Goal: Information Seeking & Learning: Learn about a topic

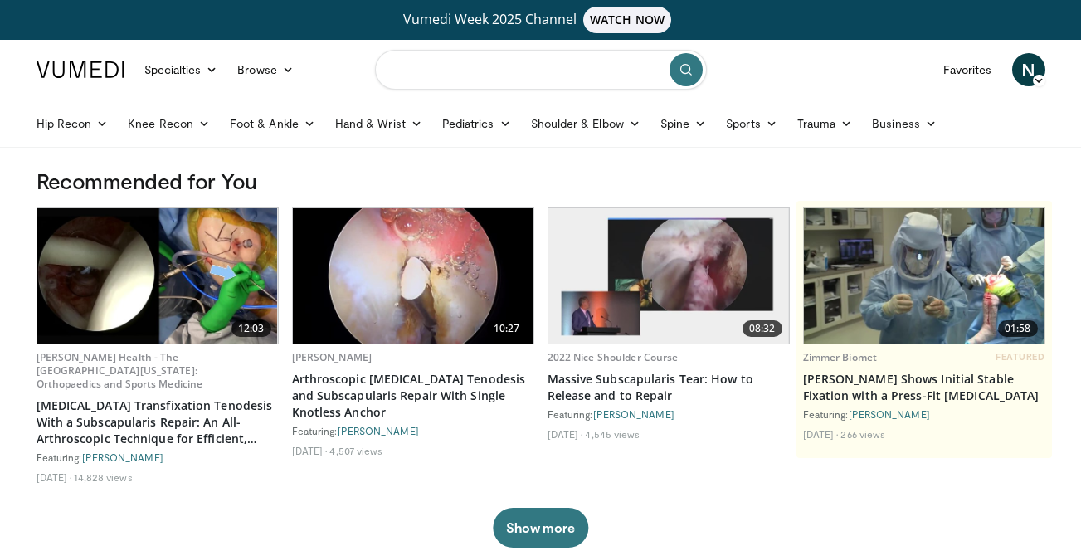
click at [485, 66] on input "Search topics, interventions" at bounding box center [541, 70] width 332 height 40
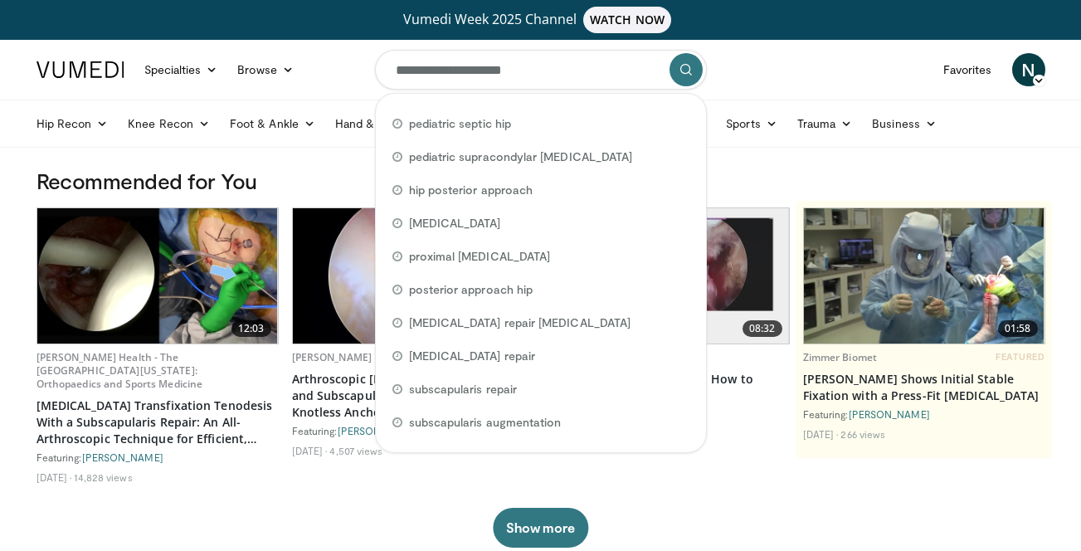
type input "**********"
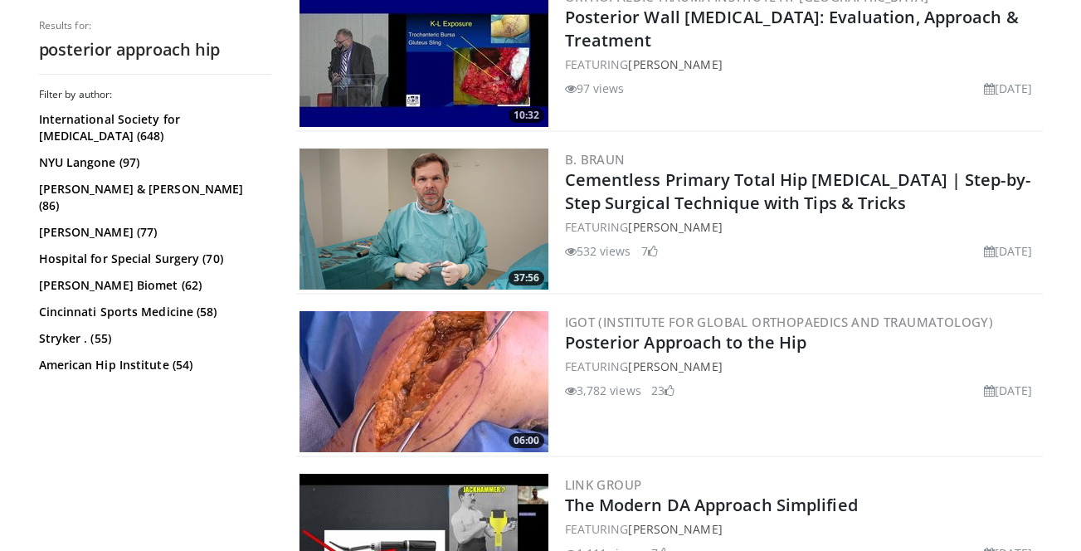
scroll to position [892, 0]
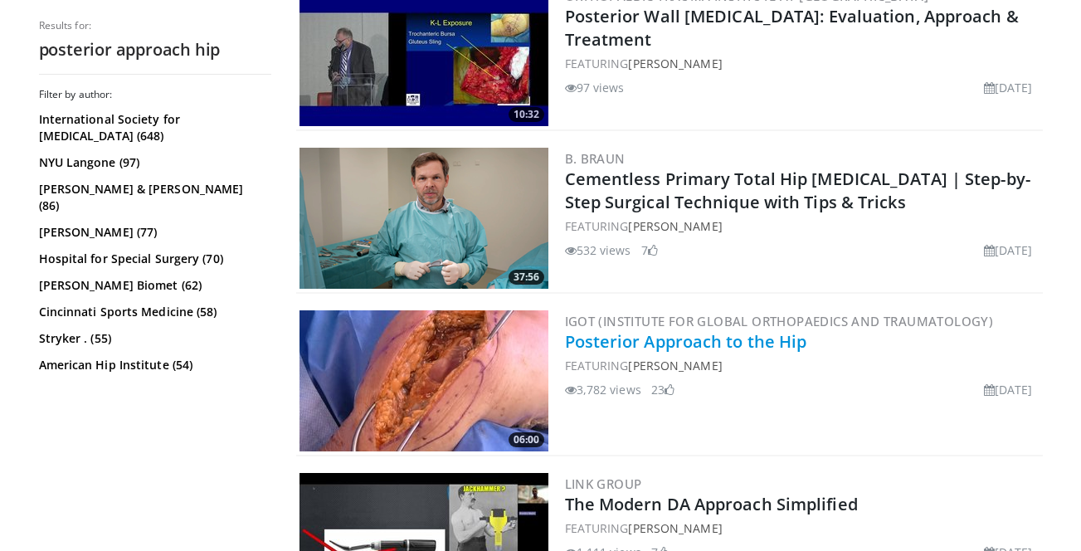
click at [630, 342] on link "Posterior Approach to the Hip" at bounding box center [686, 341] width 242 height 22
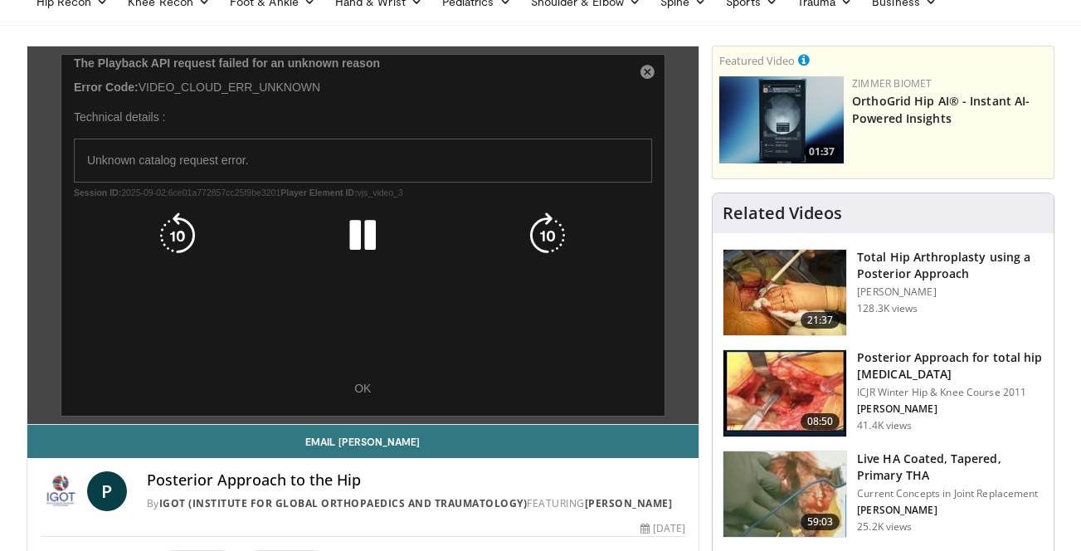
scroll to position [124, 0]
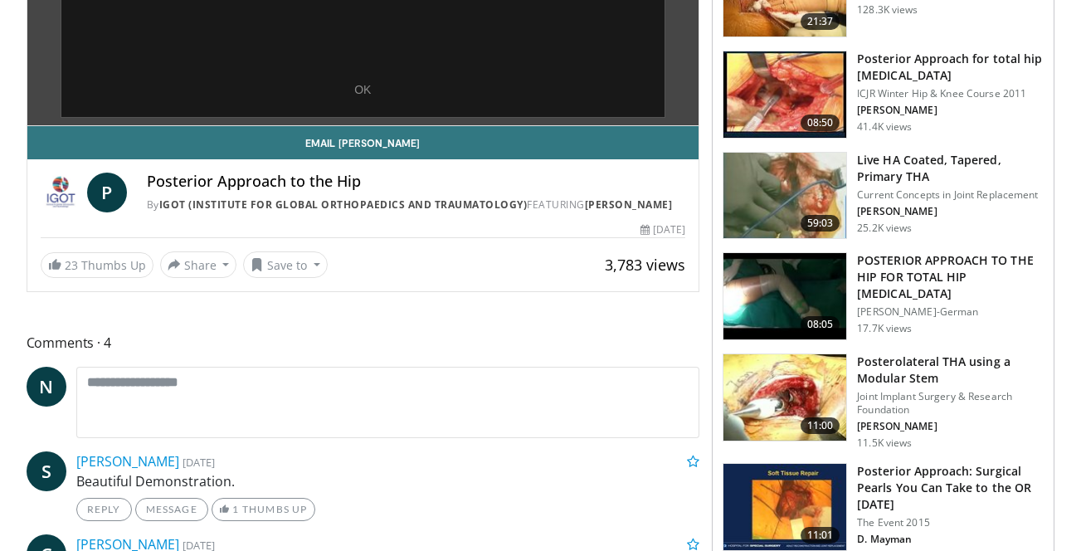
scroll to position [444, 0]
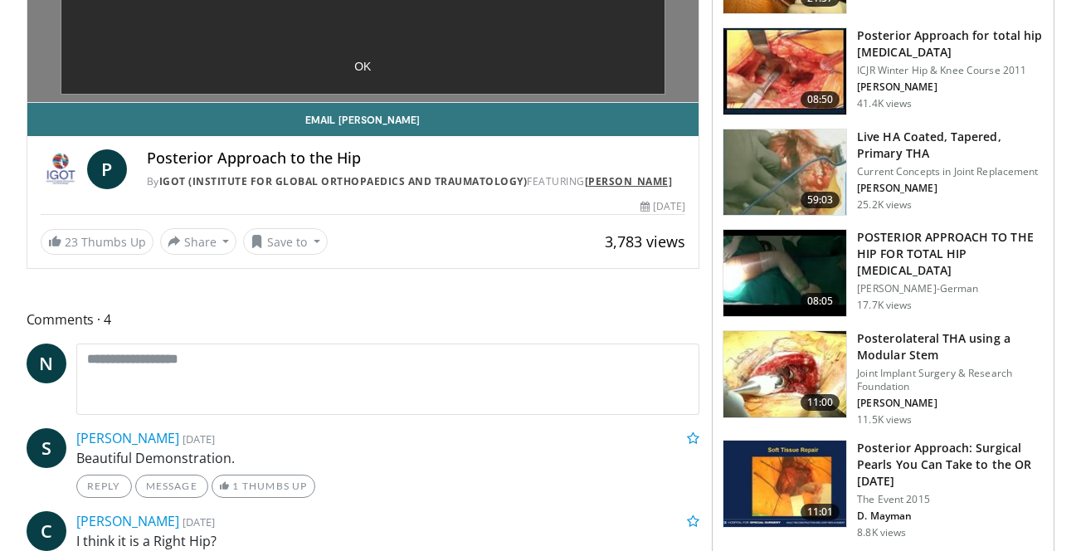
click at [585, 188] on link "[PERSON_NAME]" at bounding box center [629, 181] width 88 height 14
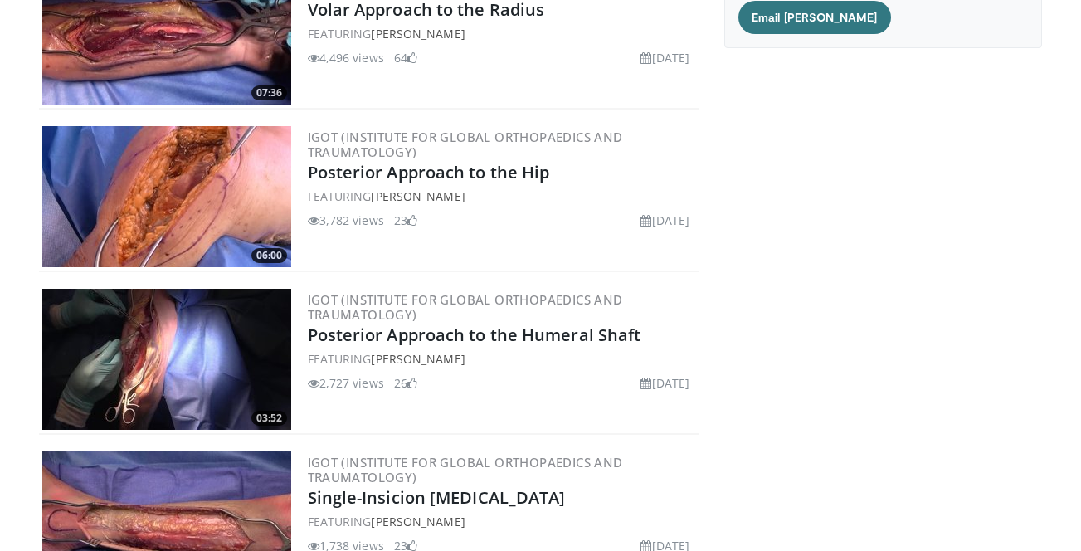
scroll to position [295, 0]
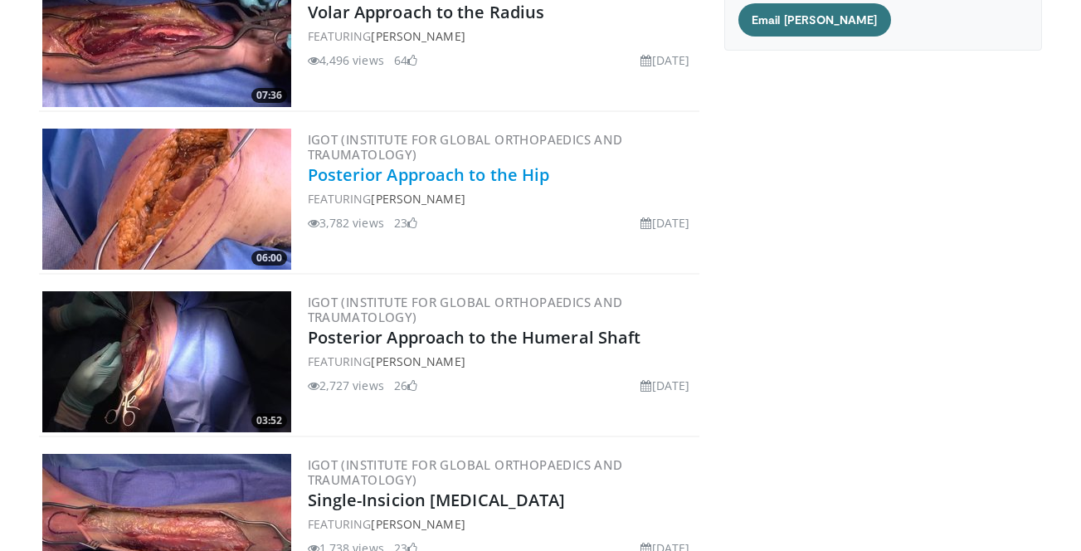
click at [430, 172] on link "Posterior Approach to the Hip" at bounding box center [429, 174] width 242 height 22
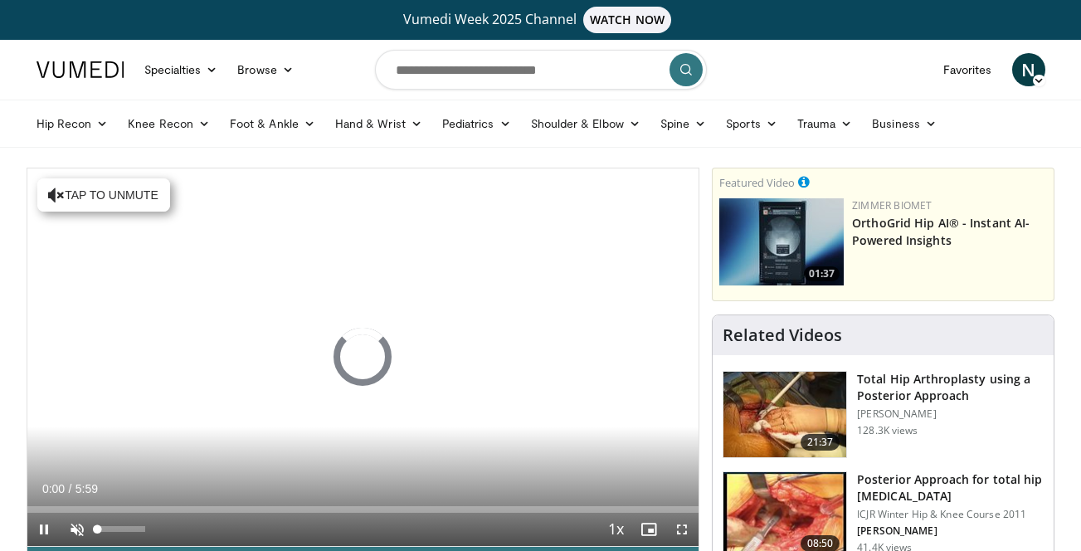
click at [75, 522] on span "Video Player" at bounding box center [77, 528] width 33 height 33
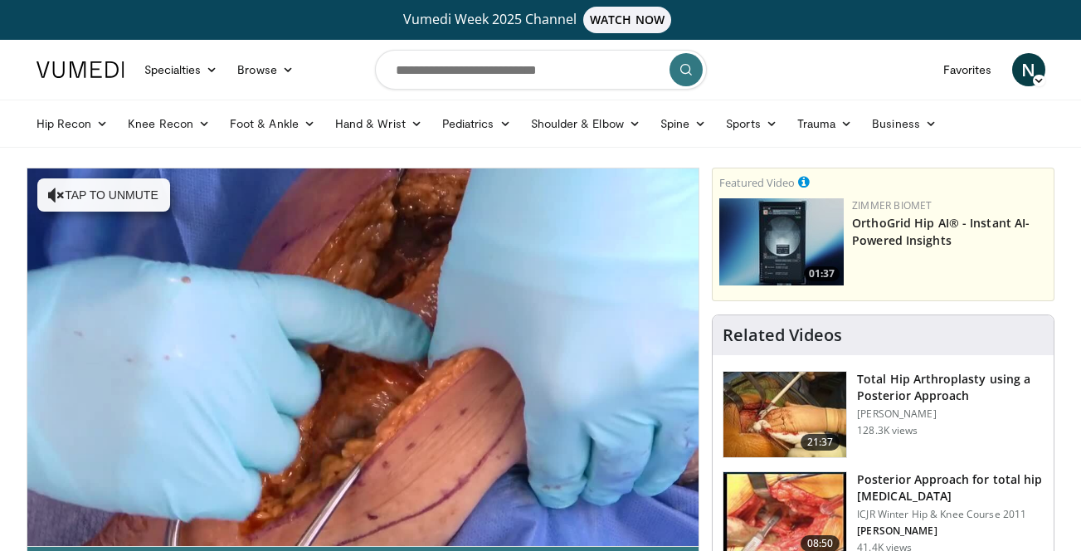
click at [1032, 68] on span "N" at bounding box center [1028, 69] width 33 height 33
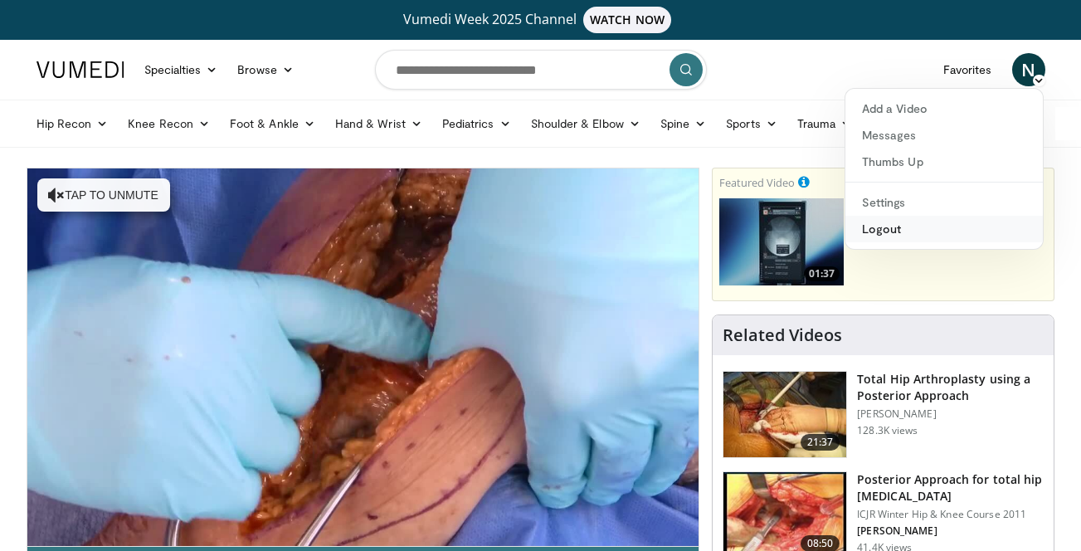
click at [884, 231] on link "Logout" at bounding box center [943, 229] width 197 height 27
